Goal: Task Accomplishment & Management: Use online tool/utility

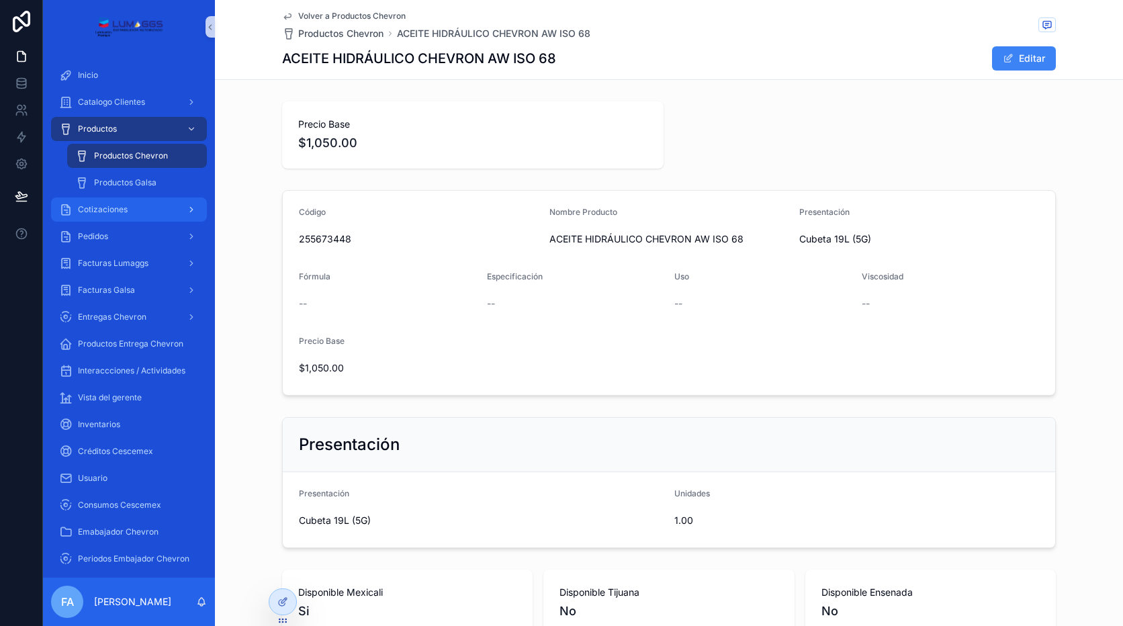
click at [122, 203] on div "Cotizaciones" at bounding box center [129, 209] width 140 height 21
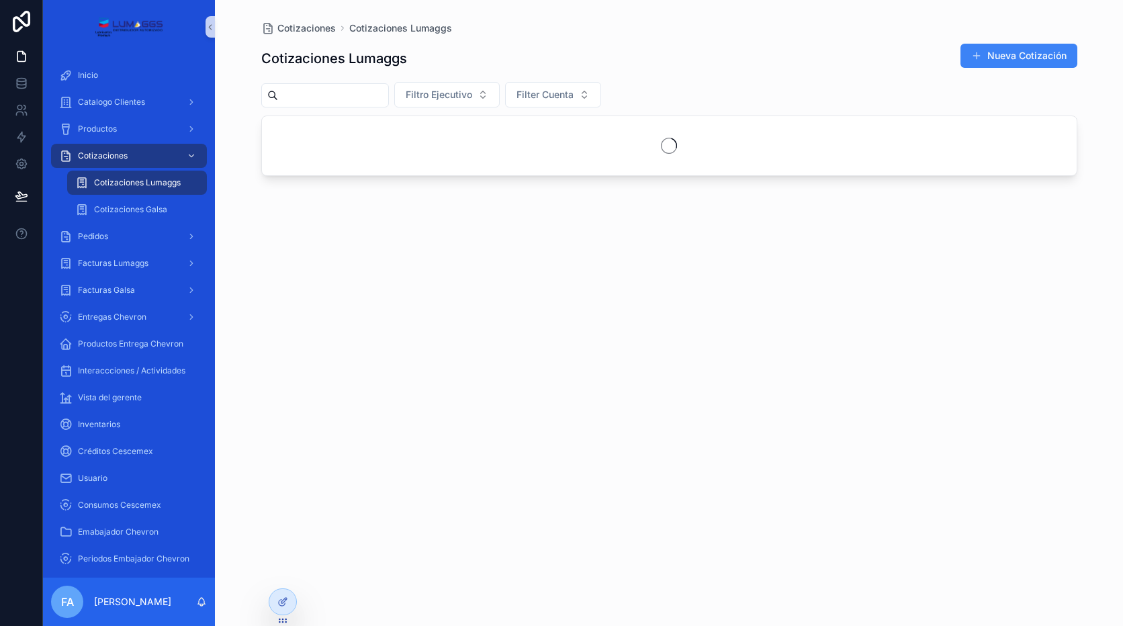
click at [147, 183] on span "Cotizaciones Lumaggs" at bounding box center [137, 182] width 87 height 11
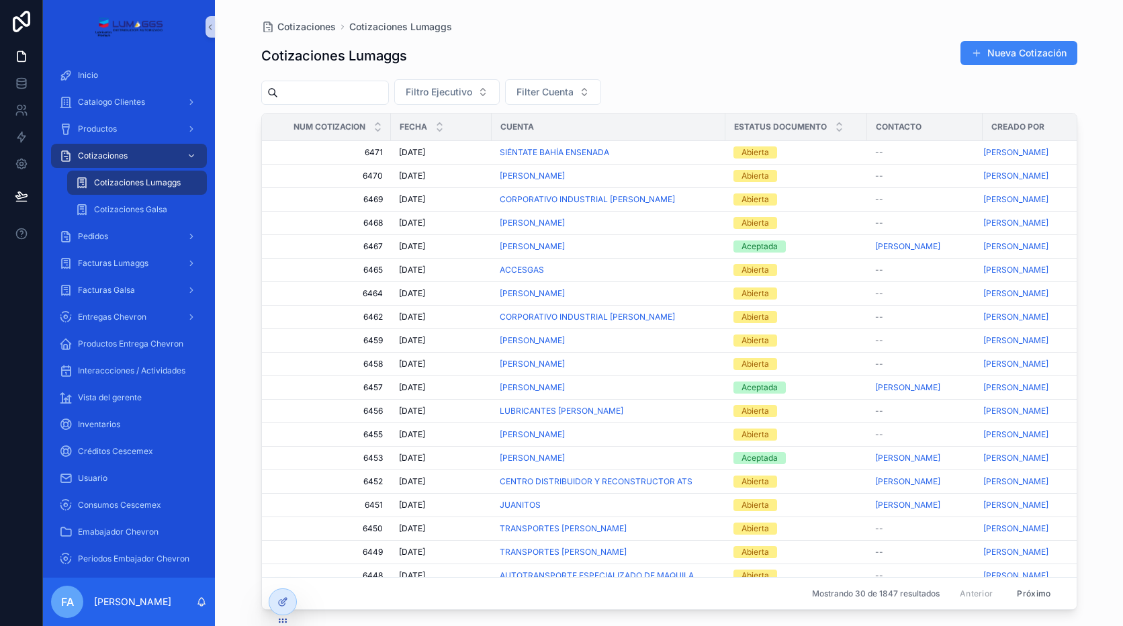
click at [310, 91] on input "Contenido desplazable" at bounding box center [333, 92] width 110 height 19
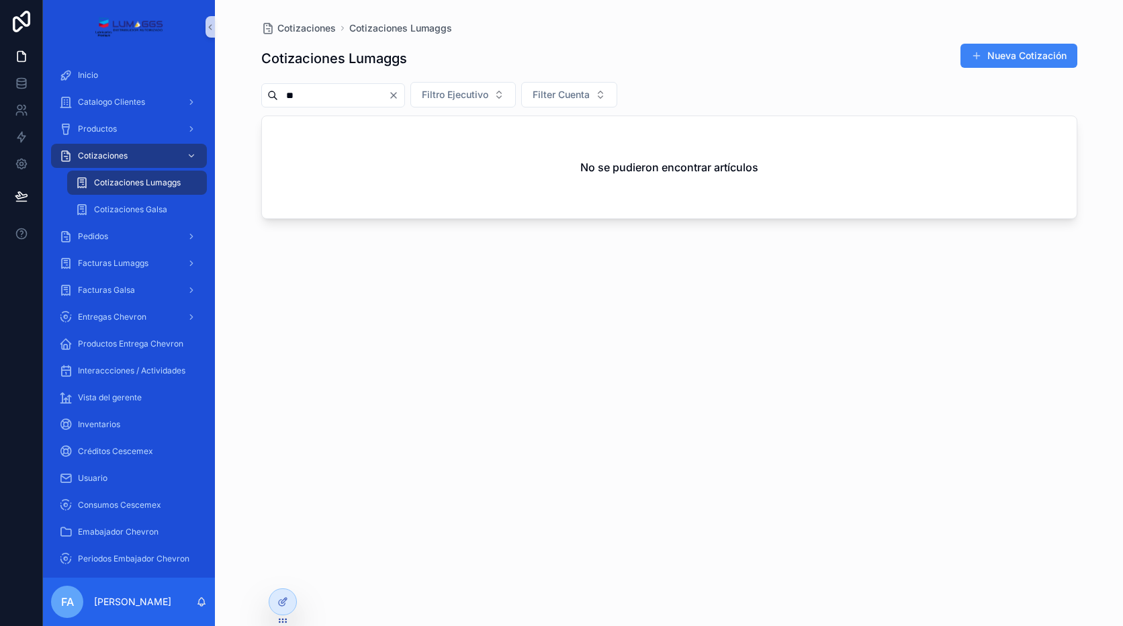
drag, startPoint x: 310, startPoint y: 91, endPoint x: 266, endPoint y: 94, distance: 43.8
click at [266, 94] on div "**" at bounding box center [333, 95] width 144 height 24
type input "**"
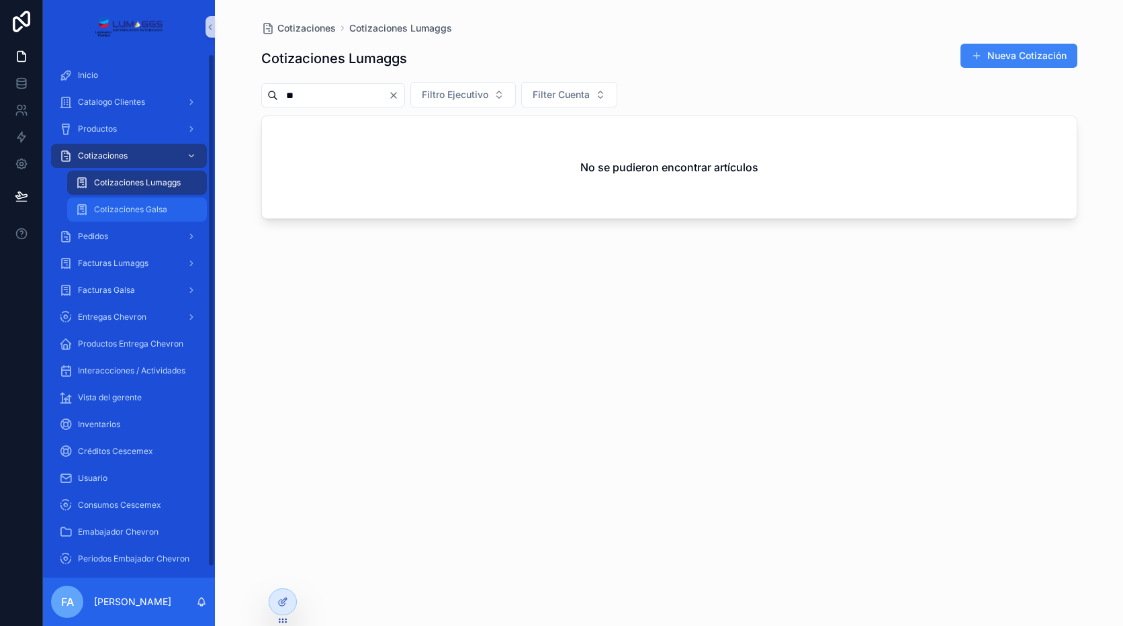
click at [145, 203] on div "Cotizaciones Galsa" at bounding box center [137, 209] width 124 height 21
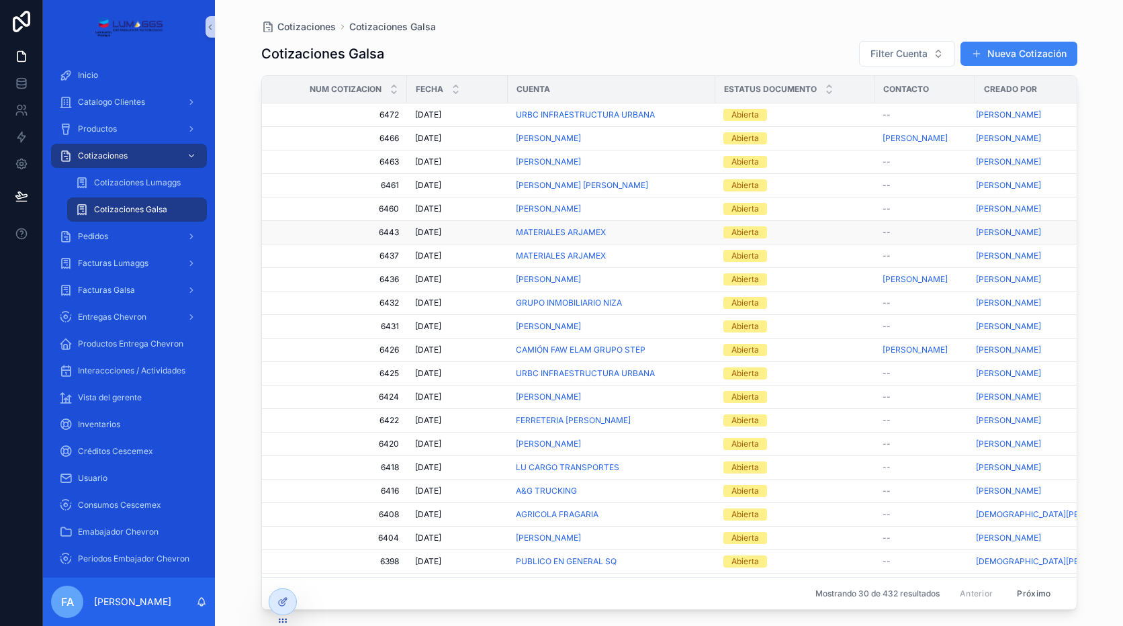
scroll to position [67, 0]
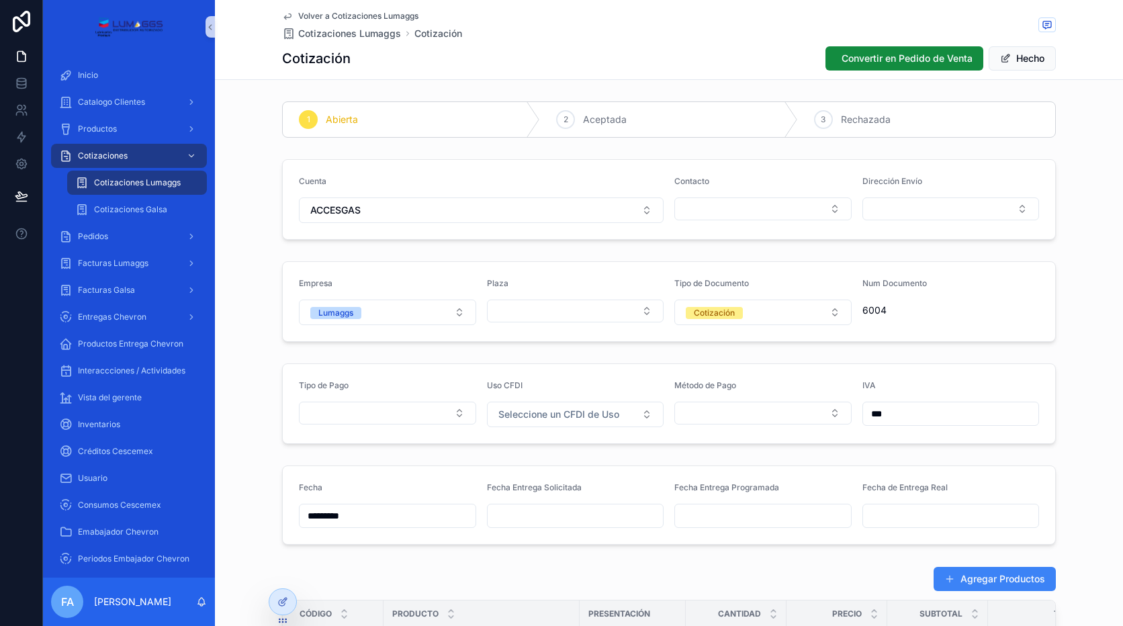
scroll to position [0, 52]
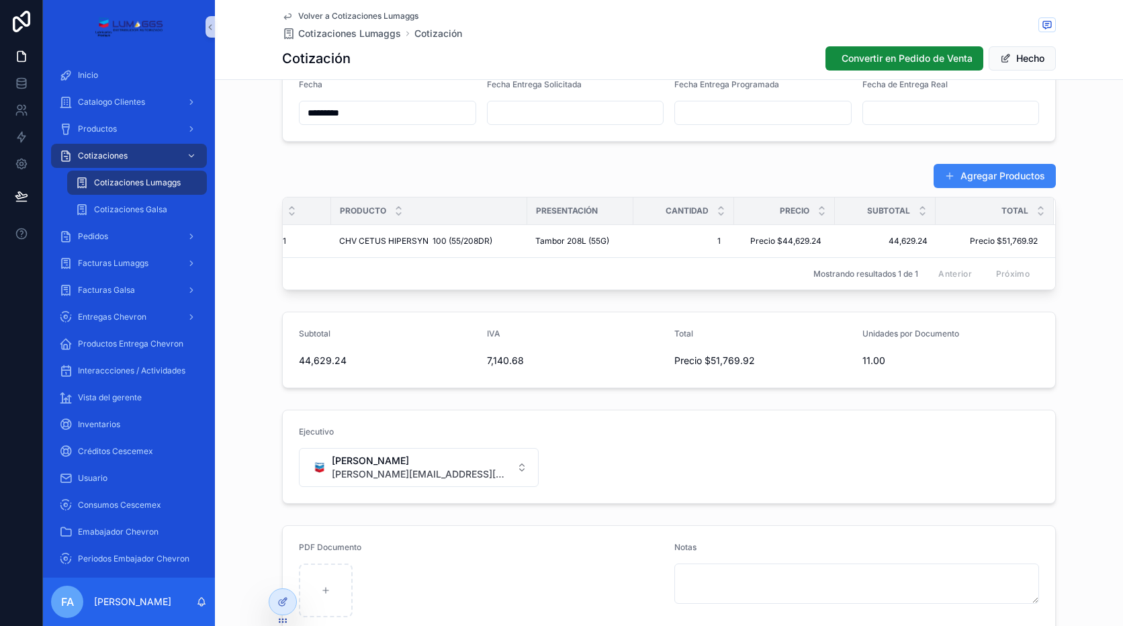
click at [324, 15] on span "Volver a Cotizaciones Lumaggs" at bounding box center [358, 16] width 120 height 11
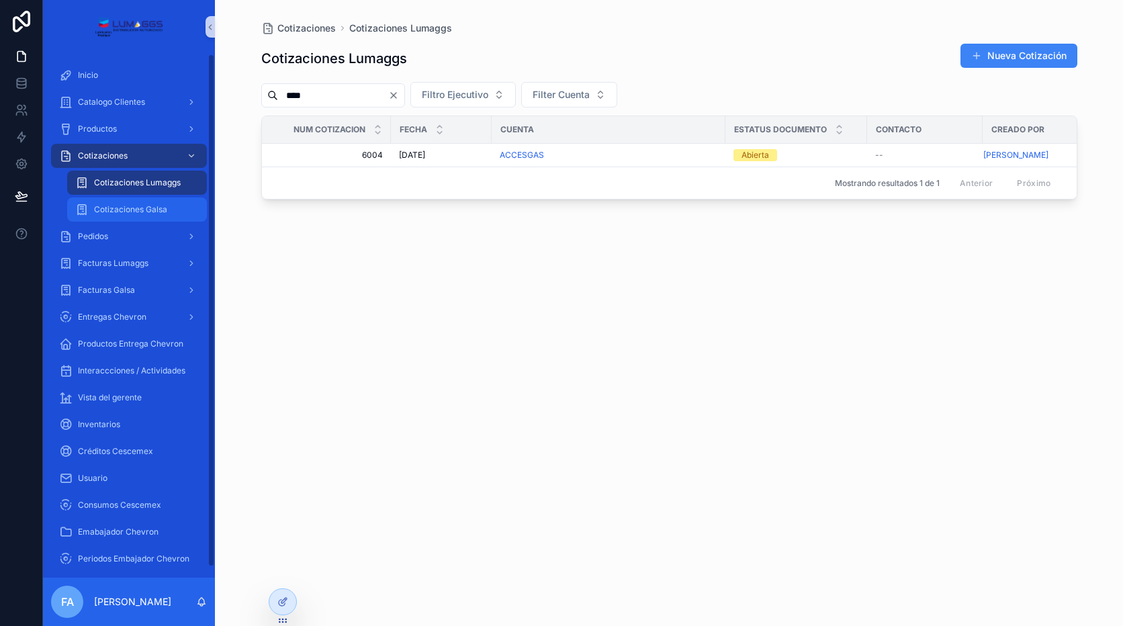
click at [151, 209] on span "Cotizaciones Galsa" at bounding box center [130, 209] width 73 height 11
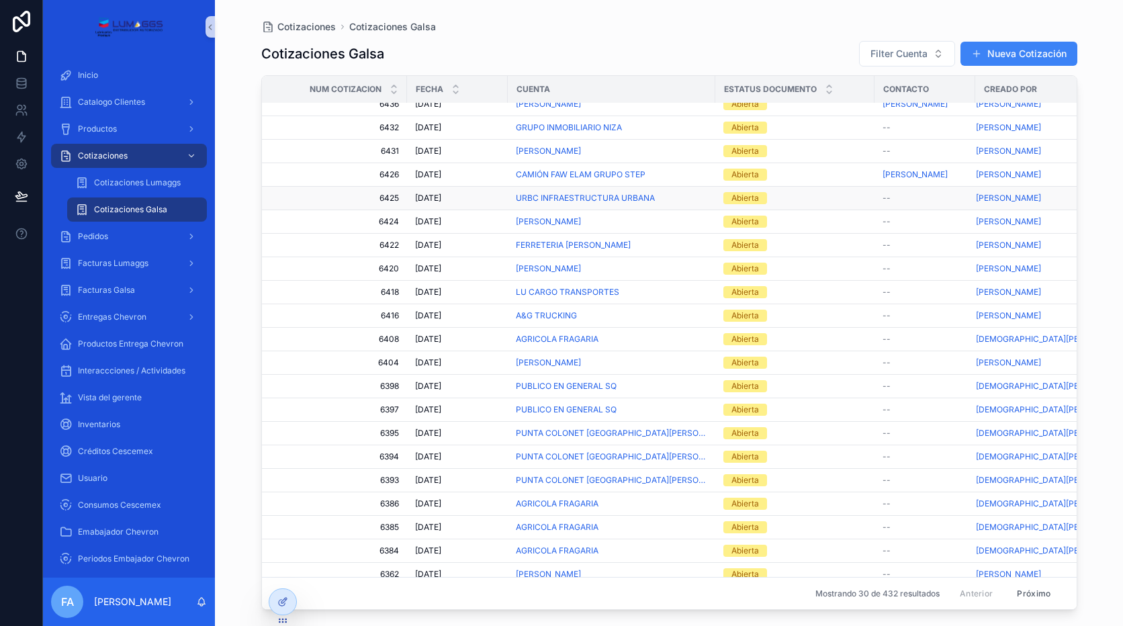
scroll to position [107, 0]
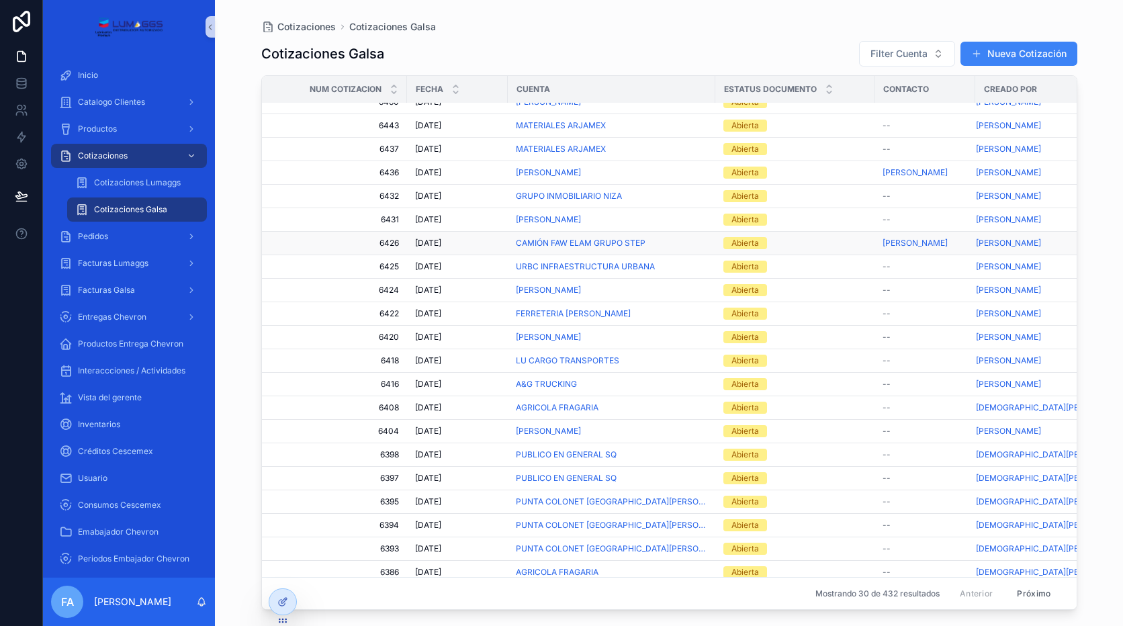
click at [447, 237] on td "[DATE] [DATE]" at bounding box center [457, 244] width 101 height 24
click at [437, 242] on span "[DATE]" at bounding box center [428, 243] width 26 height 11
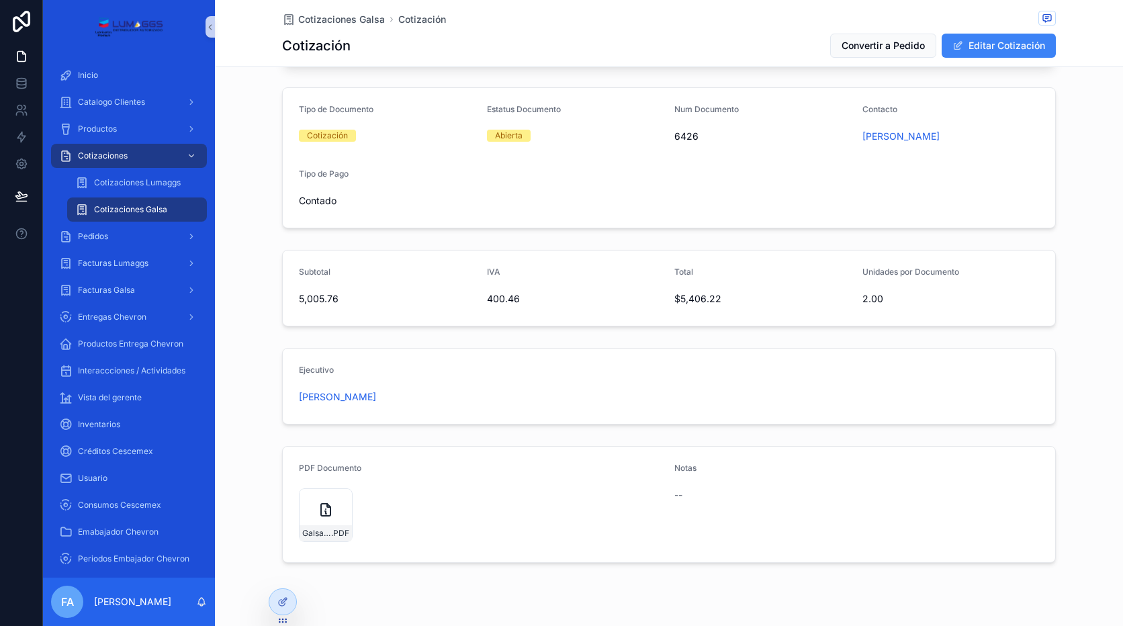
scroll to position [286, 0]
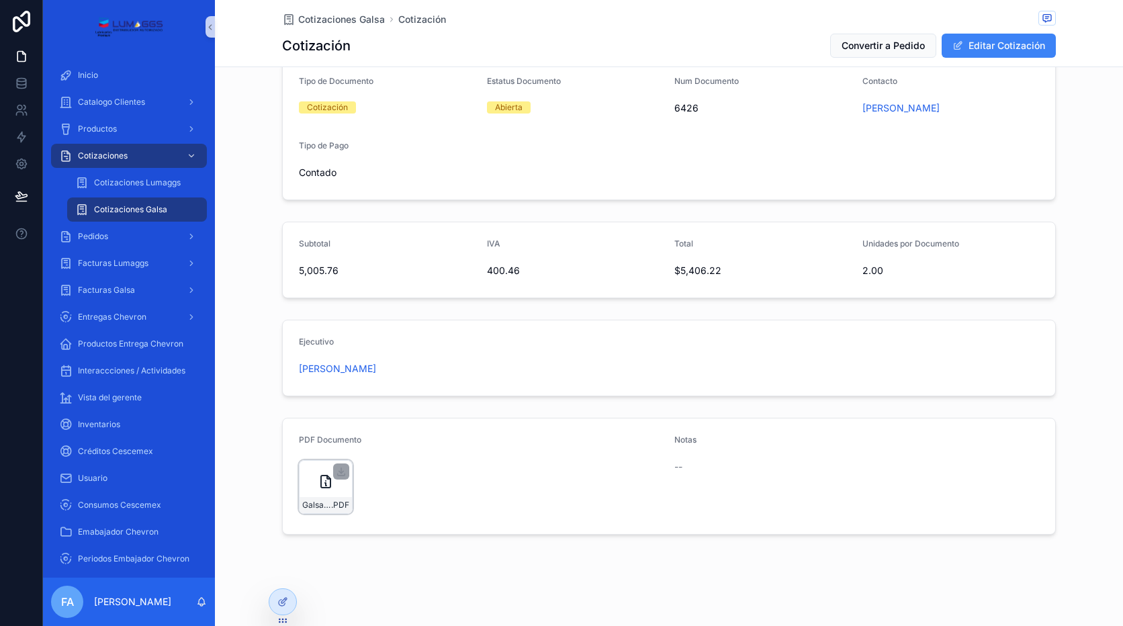
click at [324, 477] on icon "Contenido desplazable" at bounding box center [325, 481] width 9 height 12
